Goal: Task Accomplishment & Management: Manage account settings

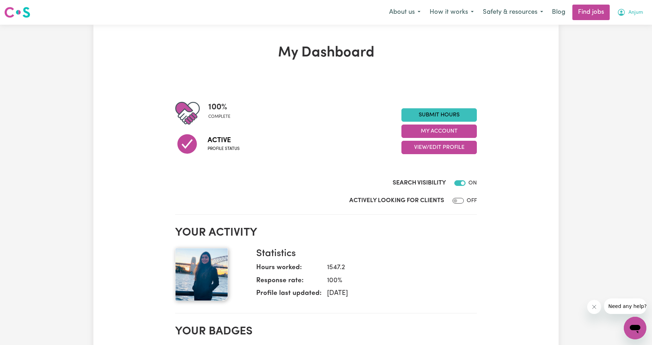
click at [633, 17] on button "Anjum" at bounding box center [630, 12] width 35 height 15
click at [622, 33] on link "My Account" at bounding box center [620, 27] width 56 height 13
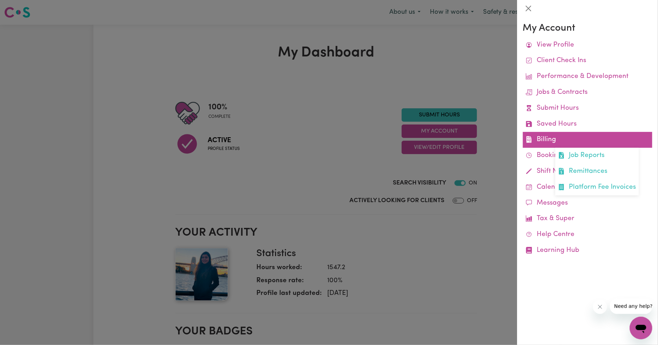
click at [558, 143] on link "Billing Job Reports Remittances Platform Fee Invoices" at bounding box center [587, 140] width 129 height 16
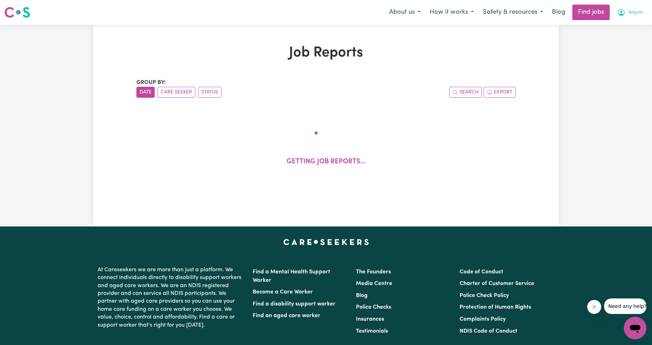
click at [626, 16] on button "Anjum" at bounding box center [630, 12] width 35 height 15
click at [619, 24] on link "My Account" at bounding box center [620, 27] width 56 height 13
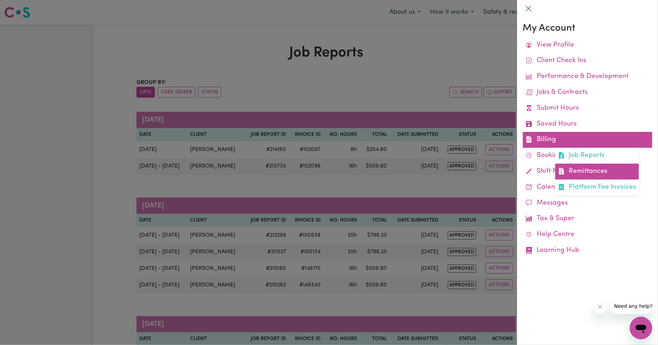
click at [574, 169] on link "Remittances" at bounding box center [597, 172] width 84 height 16
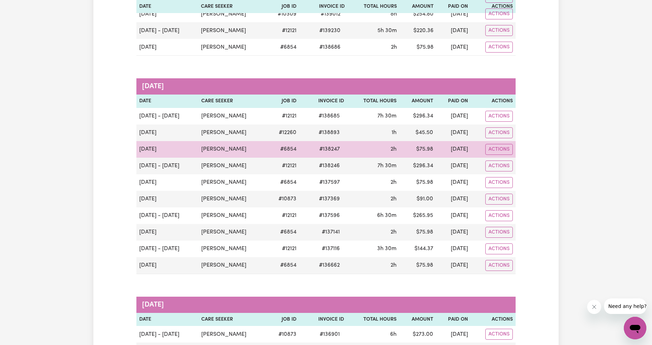
scroll to position [1175, 0]
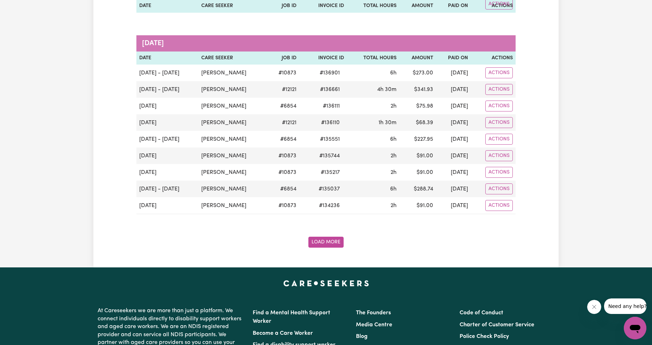
click at [321, 247] on button "Load More" at bounding box center [325, 242] width 35 height 11
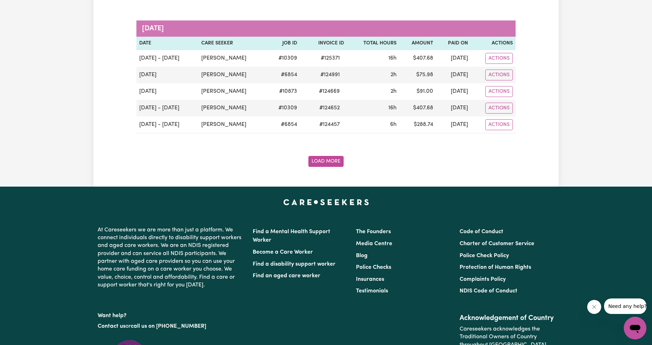
scroll to position [2350, 0]
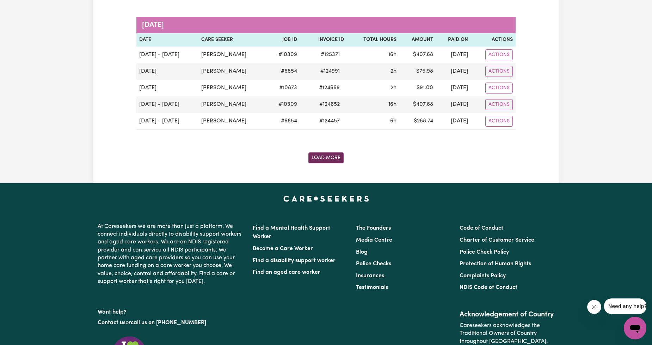
click at [341, 163] on button "Load More" at bounding box center [325, 157] width 35 height 11
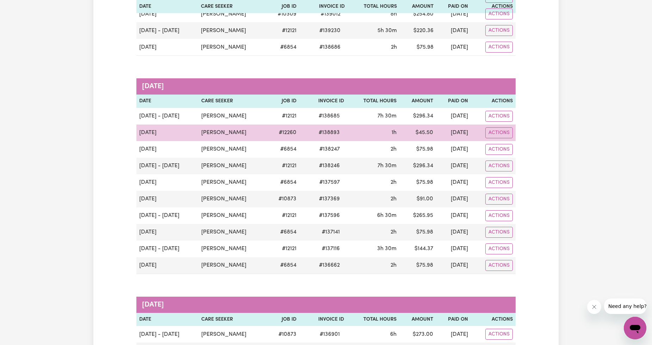
scroll to position [783, 0]
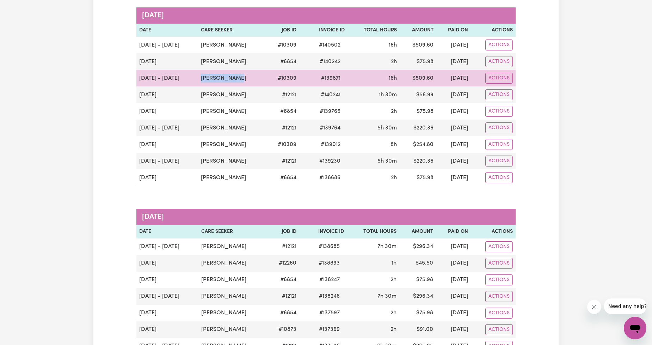
drag, startPoint x: 241, startPoint y: 84, endPoint x: 203, endPoint y: 80, distance: 38.3
click at [203, 80] on td "[PERSON_NAME]" at bounding box center [232, 78] width 68 height 17
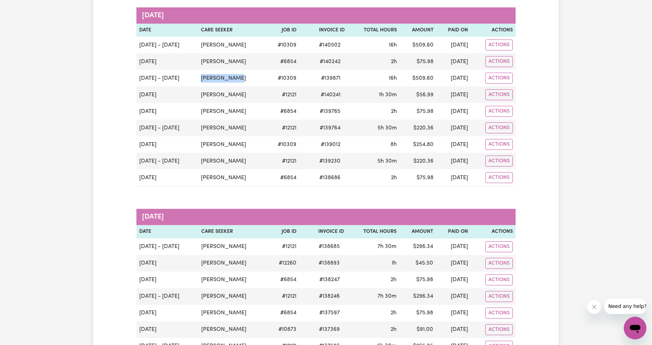
copy td "[PERSON_NAME]"
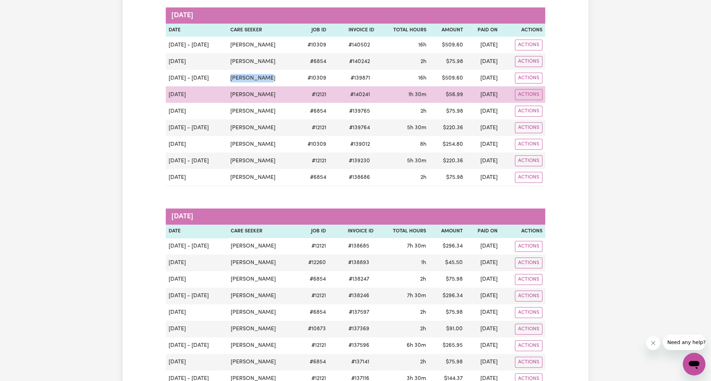
drag, startPoint x: 276, startPoint y: 85, endPoint x: 228, endPoint y: 88, distance: 48.7
click at [228, 88] on tr "[DATE] [PERSON_NAME] # 12121 # 140241 1h 30m $ 56.99 [DATE] Actions" at bounding box center [355, 94] width 379 height 17
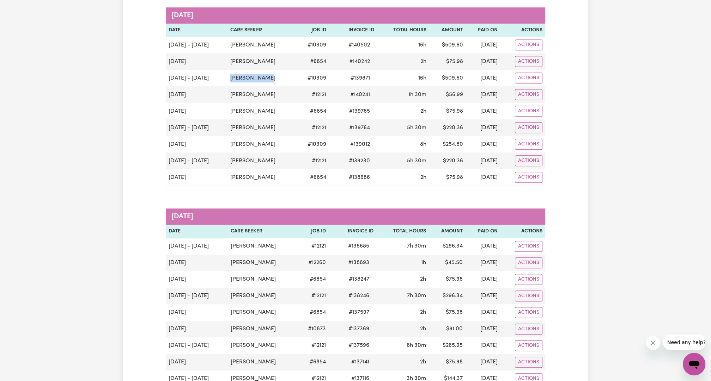
copy tr "[PERSON_NAME]"
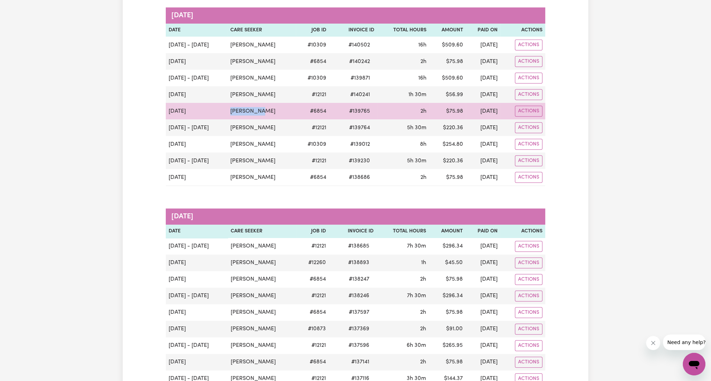
drag, startPoint x: 266, startPoint y: 105, endPoint x: 225, endPoint y: 107, distance: 41.3
click at [225, 107] on tr "[DATE] [PERSON_NAME] # 6854 # 139765 2h $ 75.98 [DATE] Actions" at bounding box center [355, 111] width 379 height 17
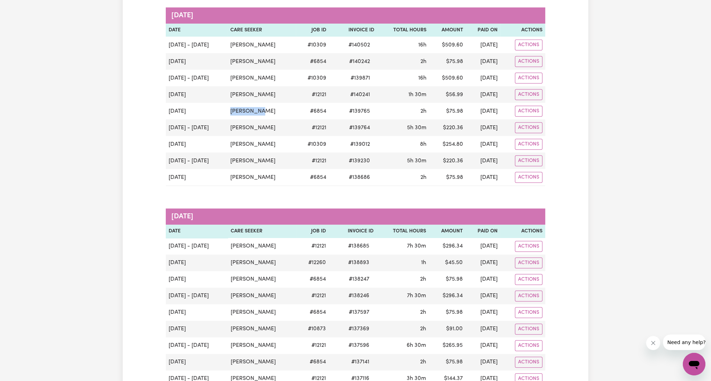
copy tr "[PERSON_NAME]"
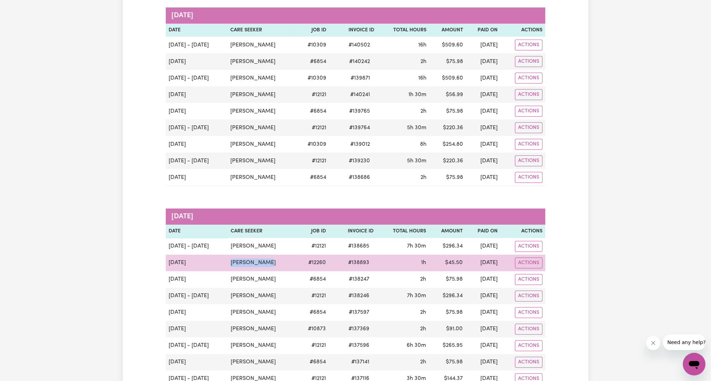
drag, startPoint x: 270, startPoint y: 255, endPoint x: 228, endPoint y: 255, distance: 41.9
click at [228, 255] on td "[PERSON_NAME]" at bounding box center [262, 263] width 69 height 17
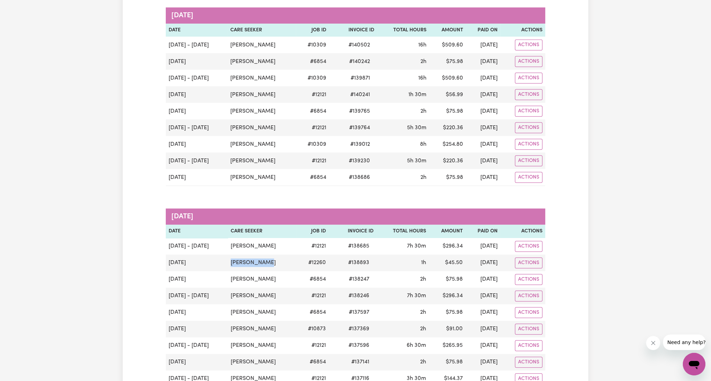
copy td "[PERSON_NAME]"
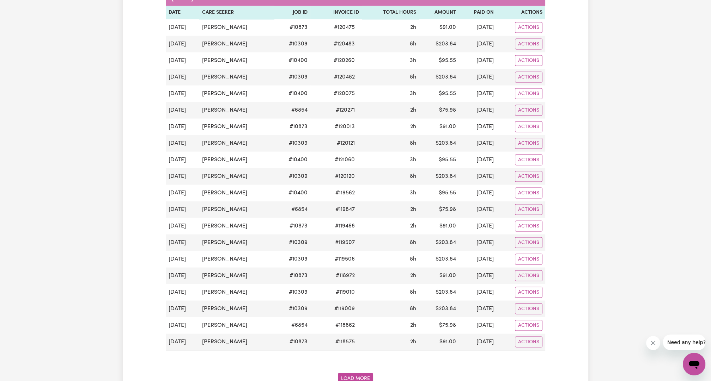
scroll to position [3323, 0]
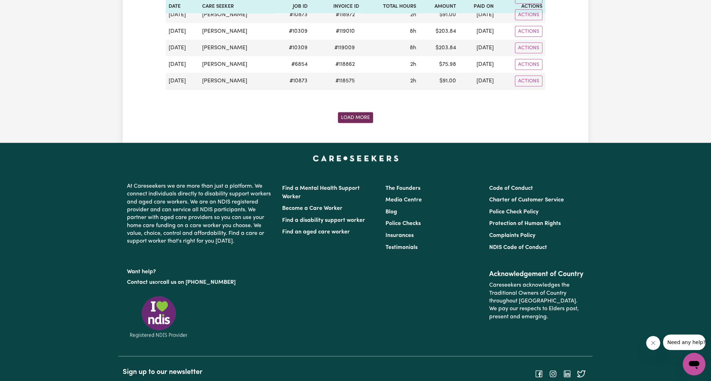
click at [368, 112] on button "Load More" at bounding box center [355, 117] width 35 height 11
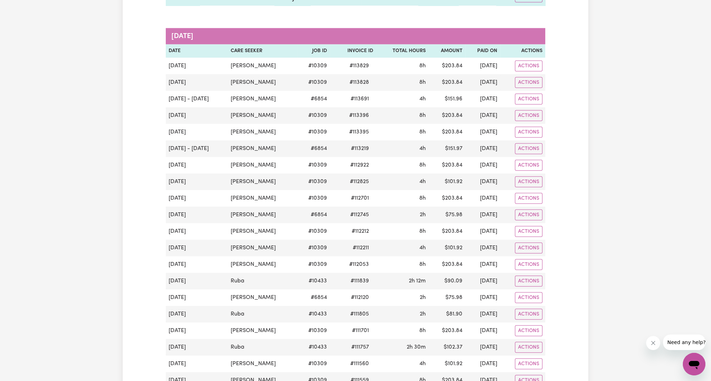
scroll to position [4347, 0]
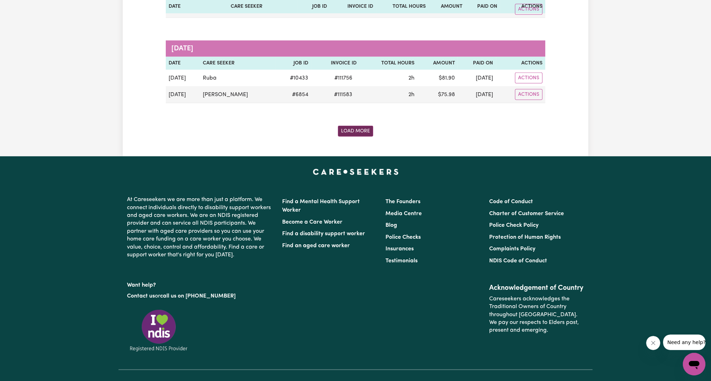
click at [355, 126] on button "Load More" at bounding box center [355, 131] width 35 height 11
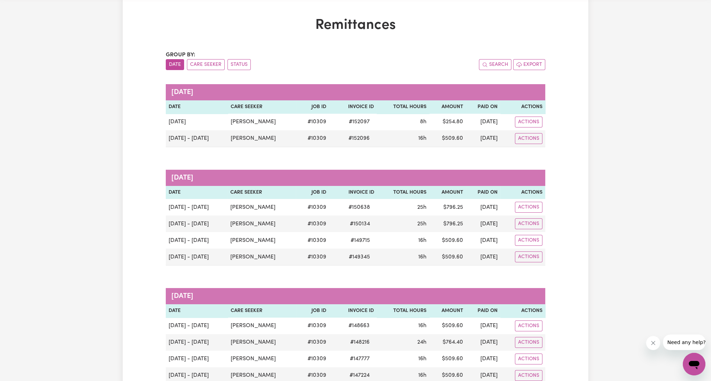
scroll to position [0, 0]
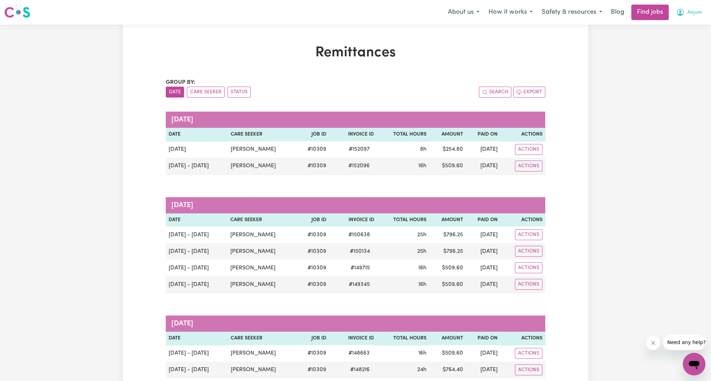
click at [652, 15] on span "Anjum" at bounding box center [694, 13] width 15 height 8
click at [652, 50] on link "Logout" at bounding box center [678, 53] width 56 height 13
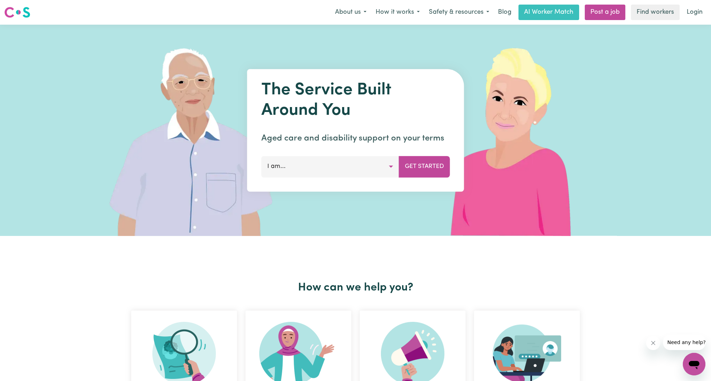
click at [652, 7] on div "Menu About us How it works Safety & resources Blog AI Worker Match Post a job F…" at bounding box center [355, 12] width 711 height 16
click at [652, 8] on link "Login" at bounding box center [694, 13] width 24 height 16
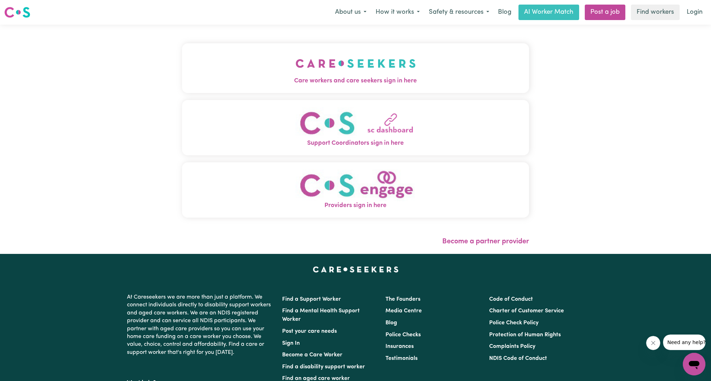
click at [376, 66] on img "Care workers and care seekers sign in here" at bounding box center [355, 63] width 120 height 26
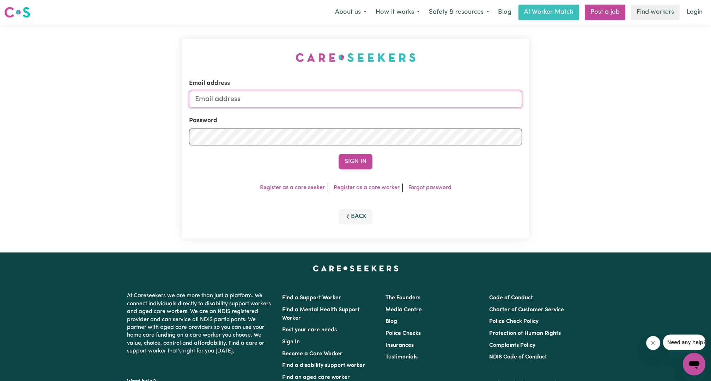
click at [349, 93] on input "Email address" at bounding box center [355, 99] width 333 height 17
drag, startPoint x: 233, startPoint y: 101, endPoint x: 348, endPoint y: 96, distance: 114.7
click at [347, 96] on input "[EMAIL_ADDRESS][PERSON_NAME][DOMAIN_NAME]" at bounding box center [355, 99] width 333 height 17
type input "[EMAIL_ADDRESS][DOMAIN_NAME]"
click at [350, 161] on button "Sign In" at bounding box center [355, 162] width 34 height 16
